Goal: Information Seeking & Learning: Learn about a topic

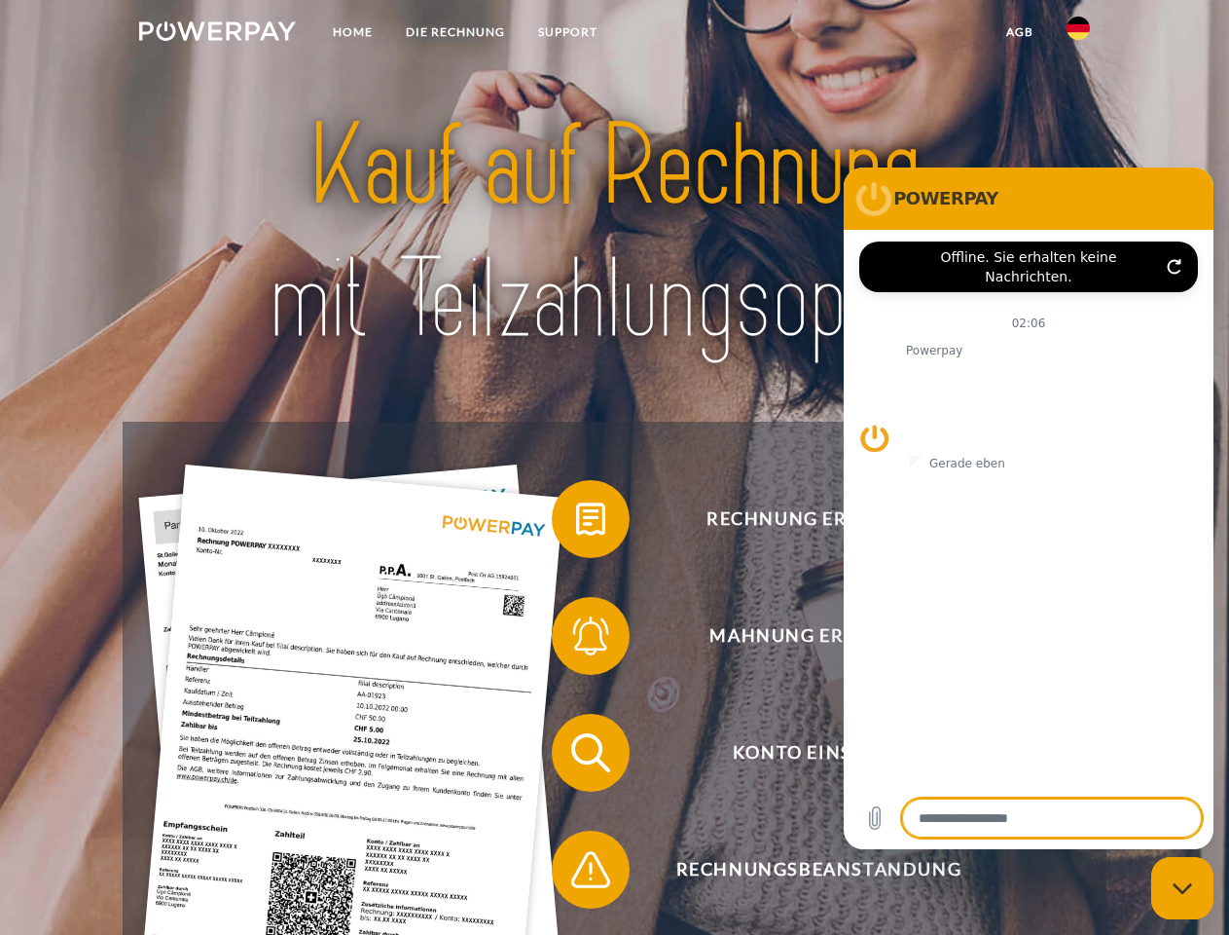
click at [217, 34] on img at bounding box center [217, 30] width 157 height 19
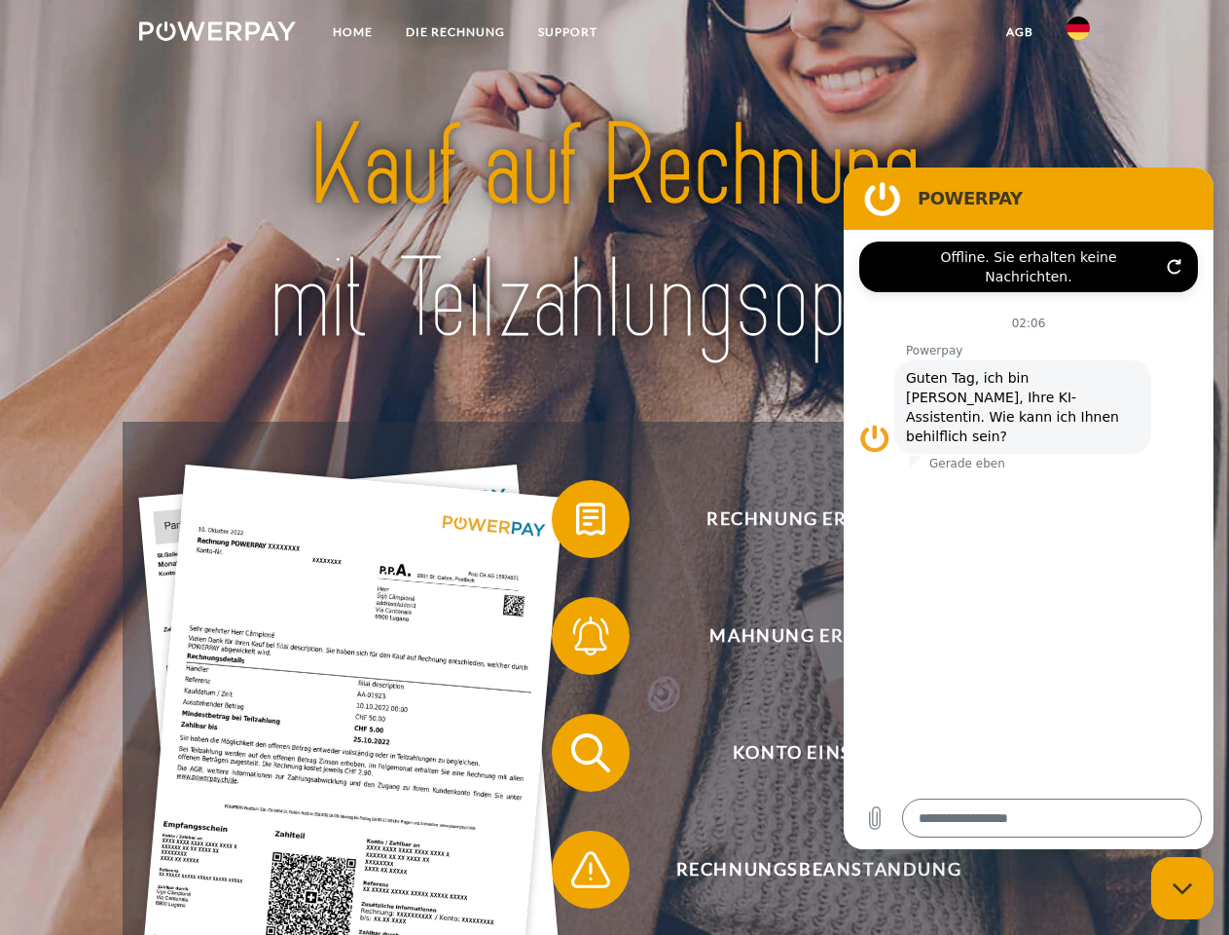
click at [1079, 34] on img at bounding box center [1078, 28] width 23 height 23
click at [1019, 32] on link "agb" at bounding box center [1020, 32] width 60 height 35
click at [576, 523] on span at bounding box center [561, 518] width 97 height 97
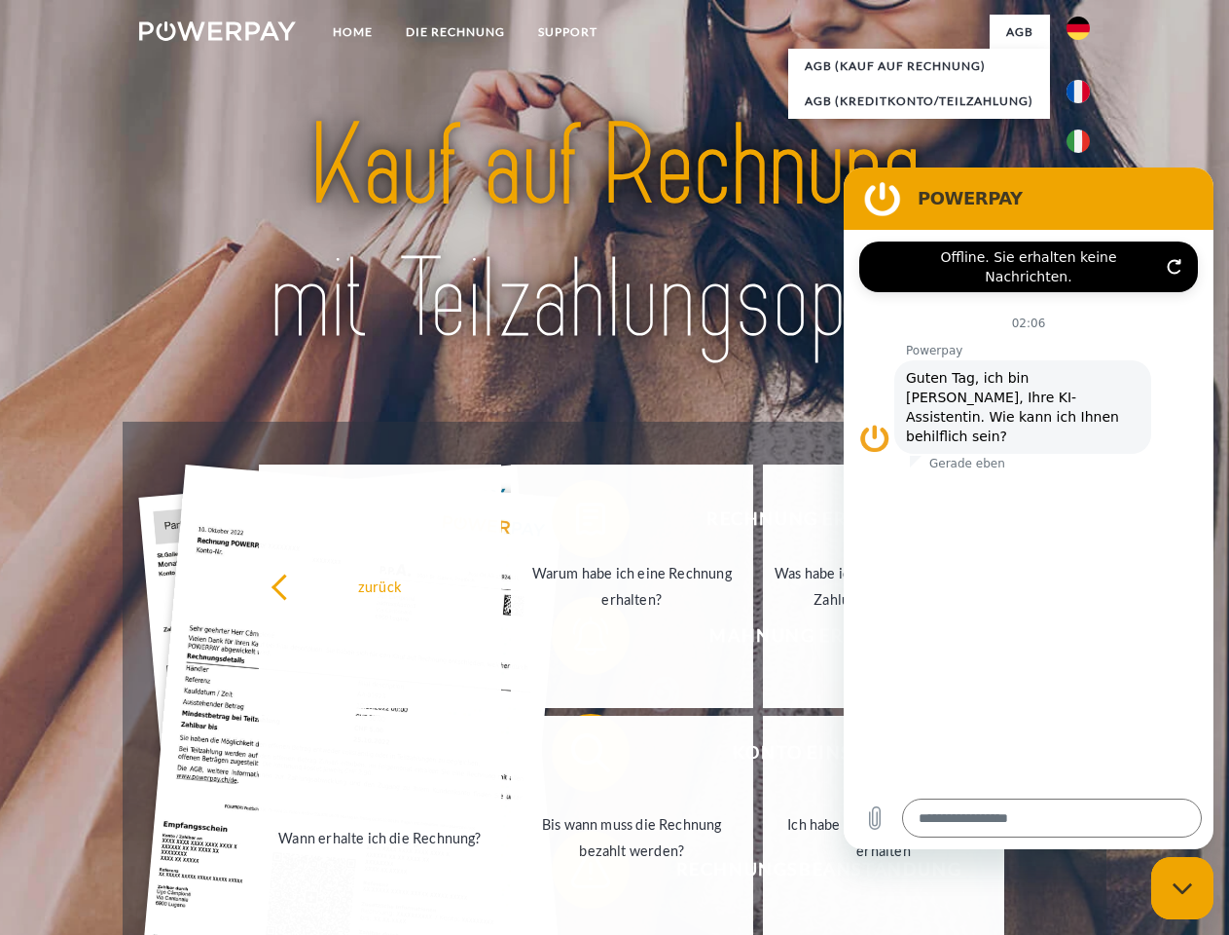
click at [576, 640] on div "zurück Warum habe ich eine Rechnung erhalten? Was habe ich noch offen, ist mein…" at bounding box center [632, 711] width 787 height 502
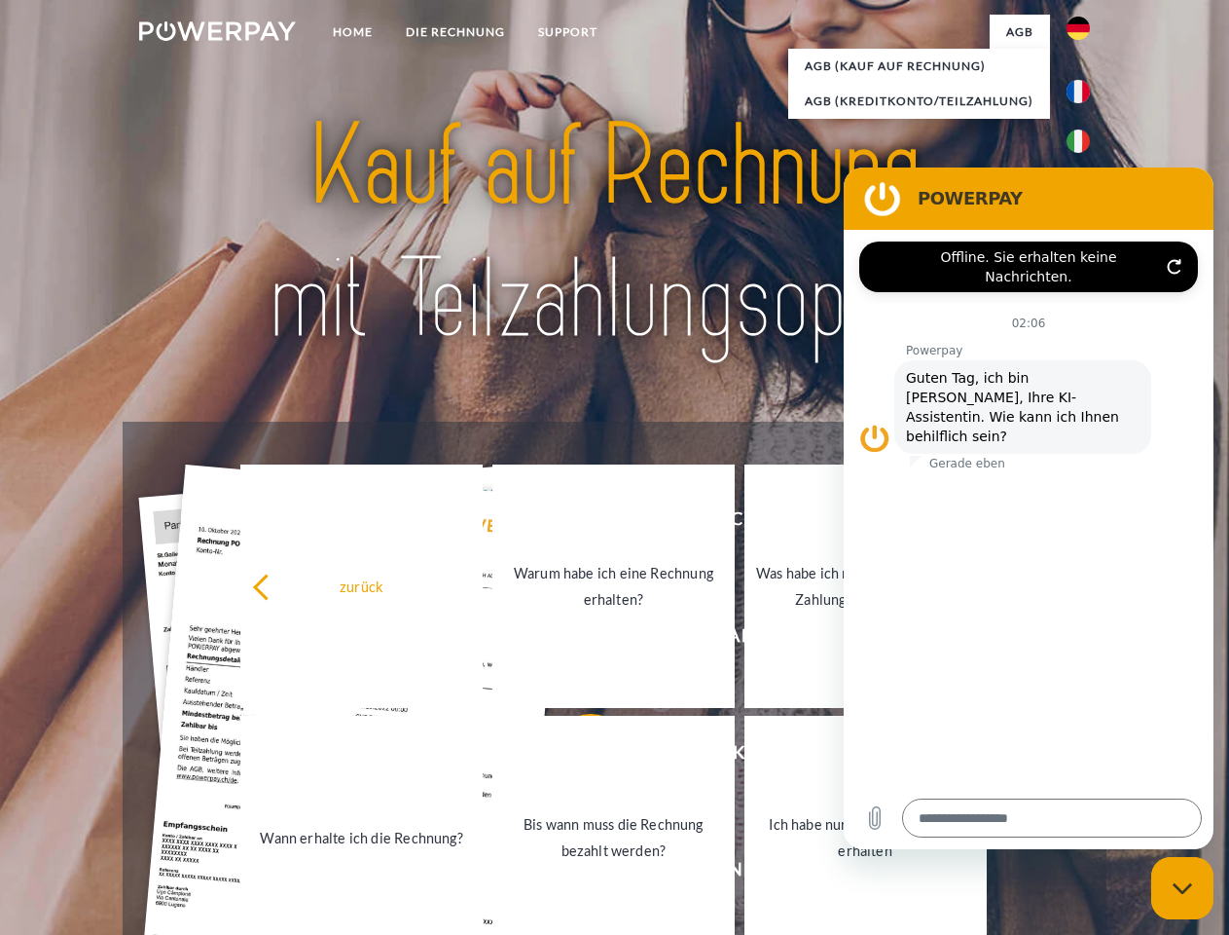
click at [576, 756] on link "Bis wann muss die Rechnung bezahlt werden?" at bounding box center [614, 836] width 242 height 243
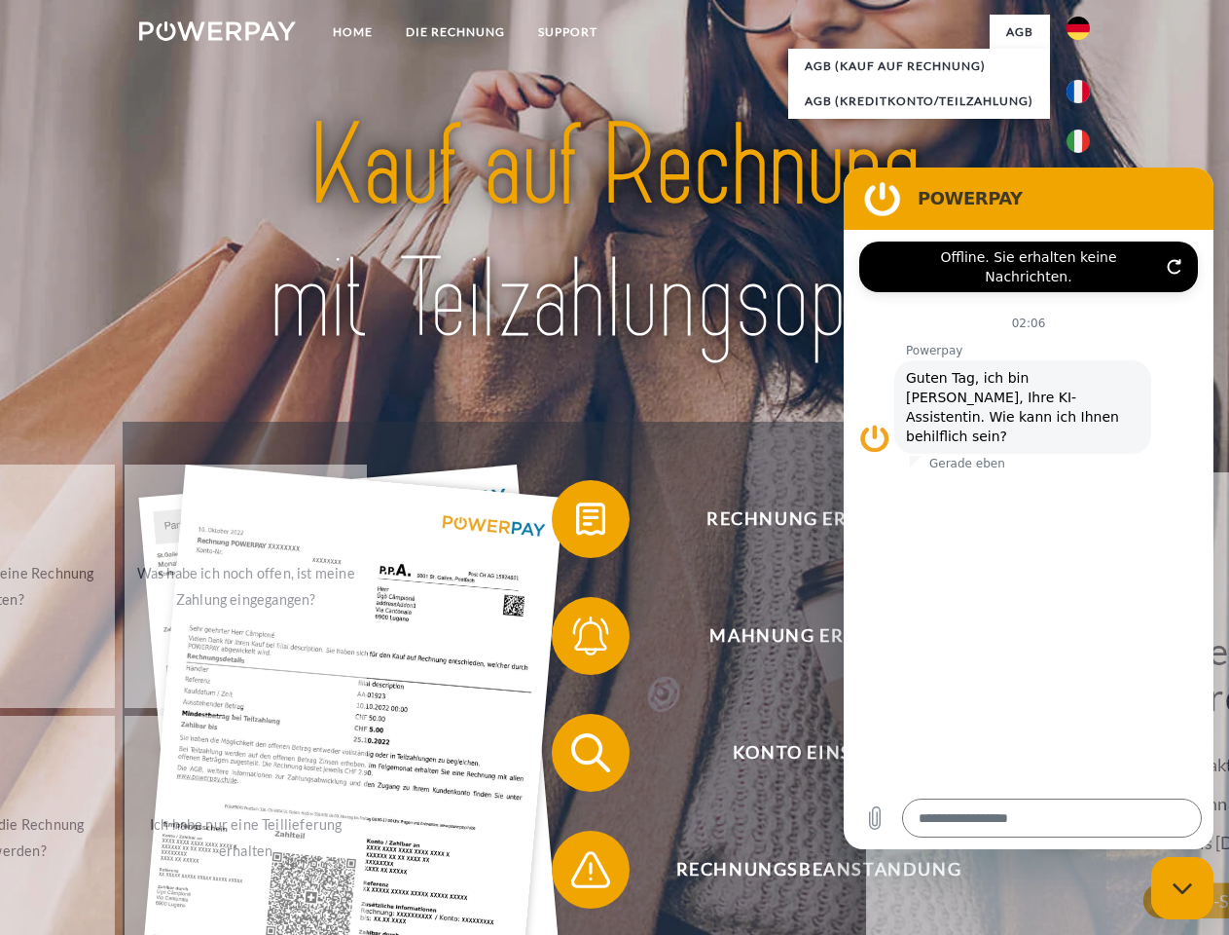
click at [576, 873] on span at bounding box center [561, 869] width 97 height 97
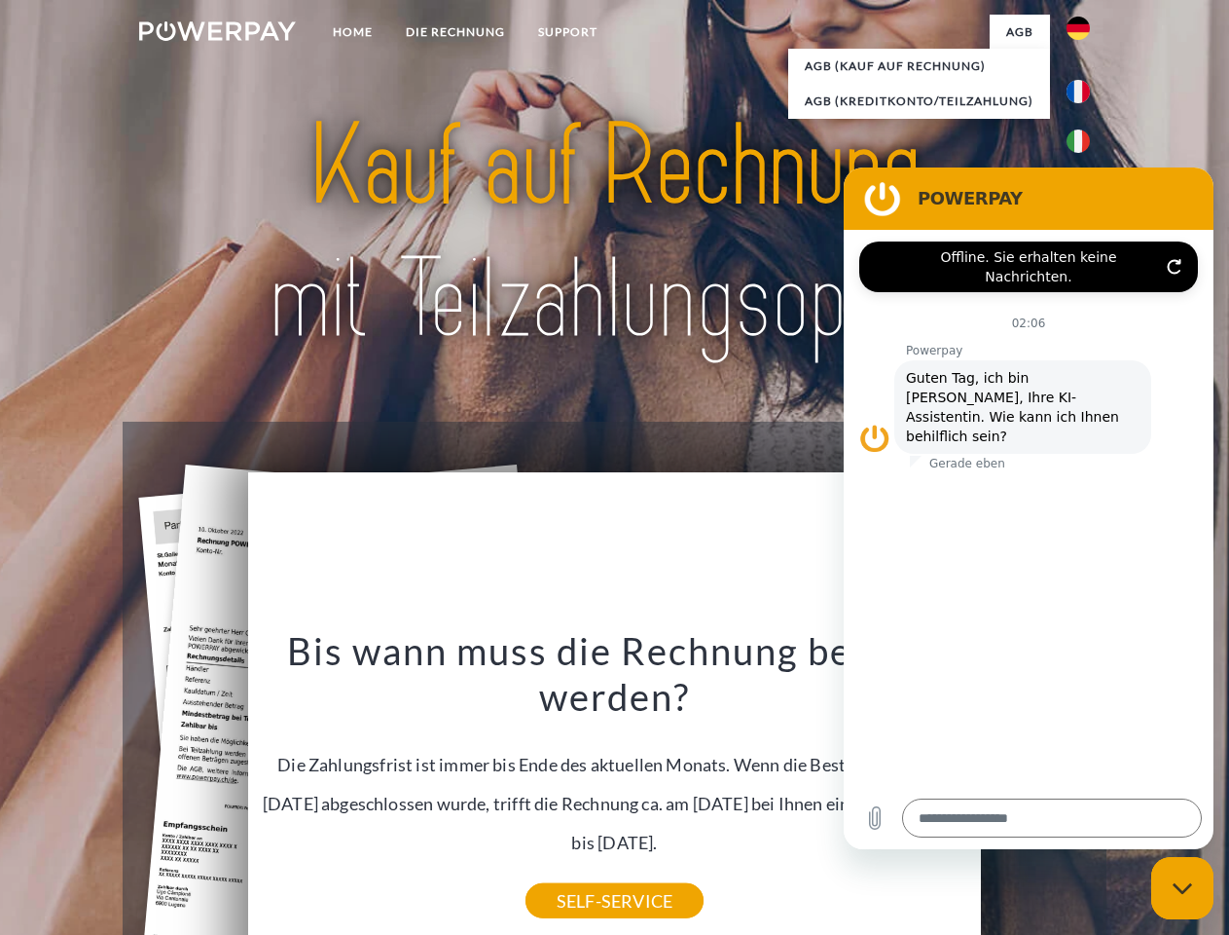
click at [1183, 888] on icon "Messaging-Fenster schließen" at bounding box center [1183, 888] width 20 height 13
type textarea "*"
